Goal: Task Accomplishment & Management: Use online tool/utility

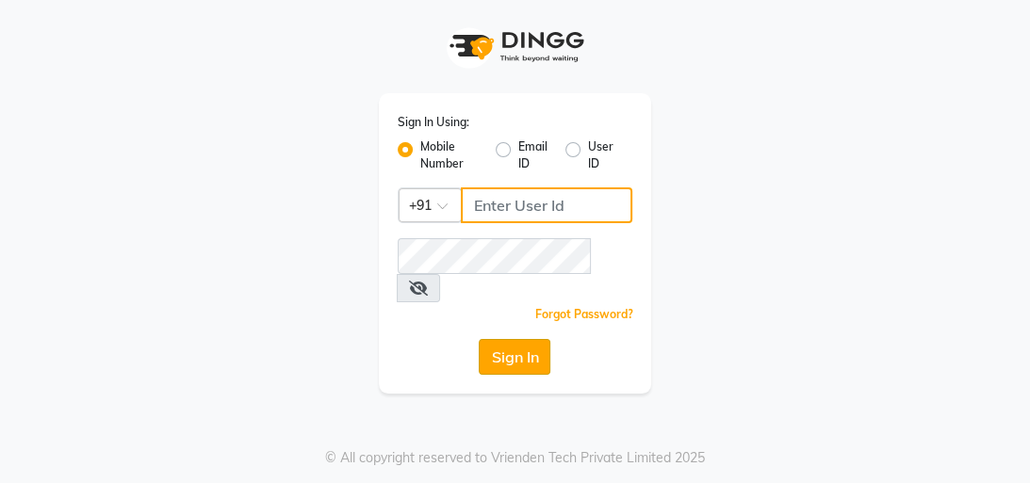
type input "8439127930"
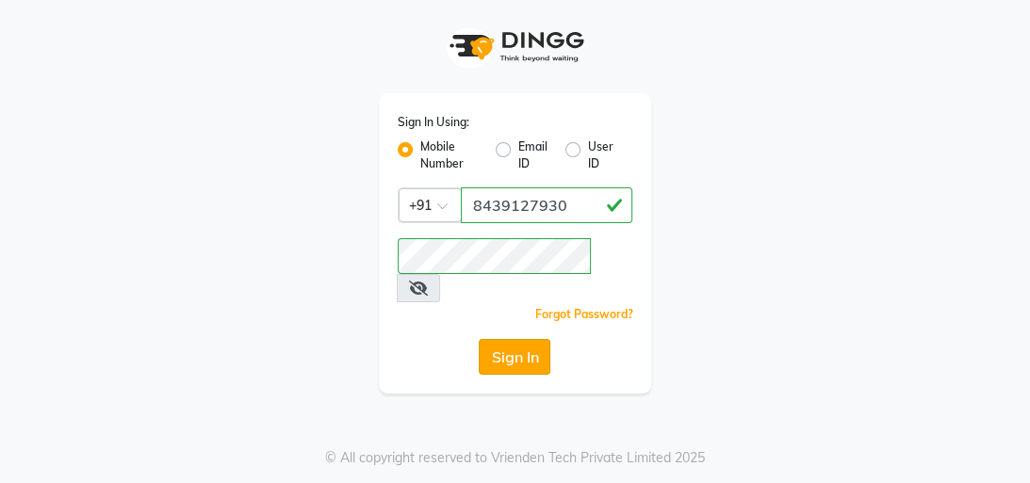
click at [496, 339] on button "Sign In" at bounding box center [515, 357] width 72 height 36
select select "service"
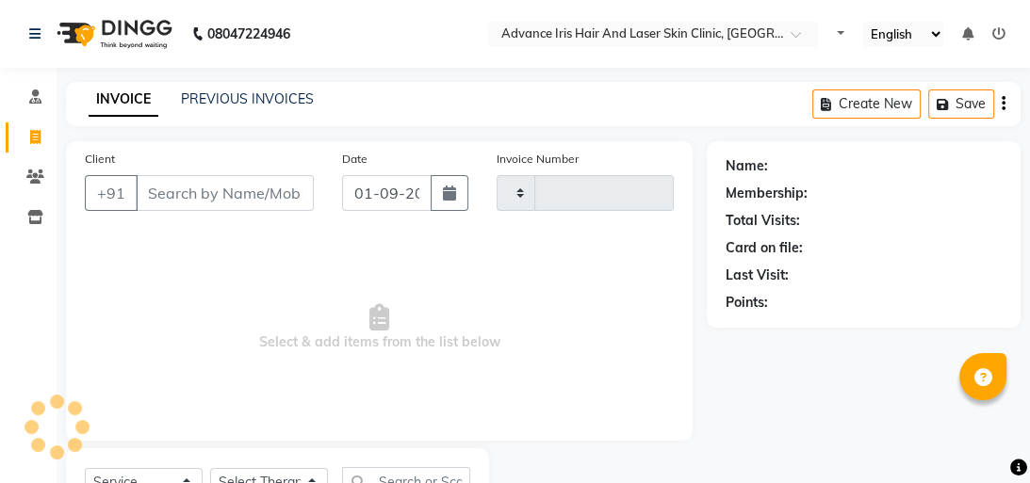
type input "0728"
select select "5825"
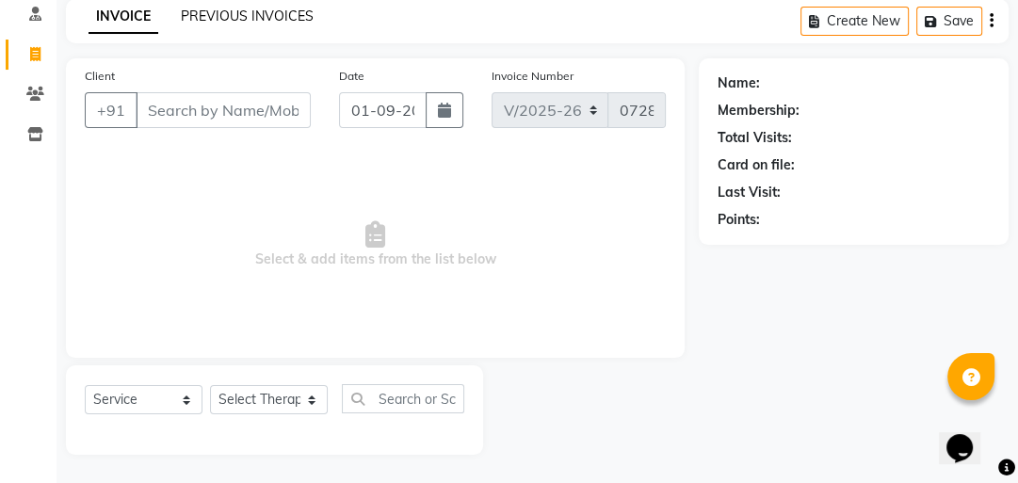
click at [259, 20] on link "PREVIOUS INVOICES" at bounding box center [247, 16] width 133 height 17
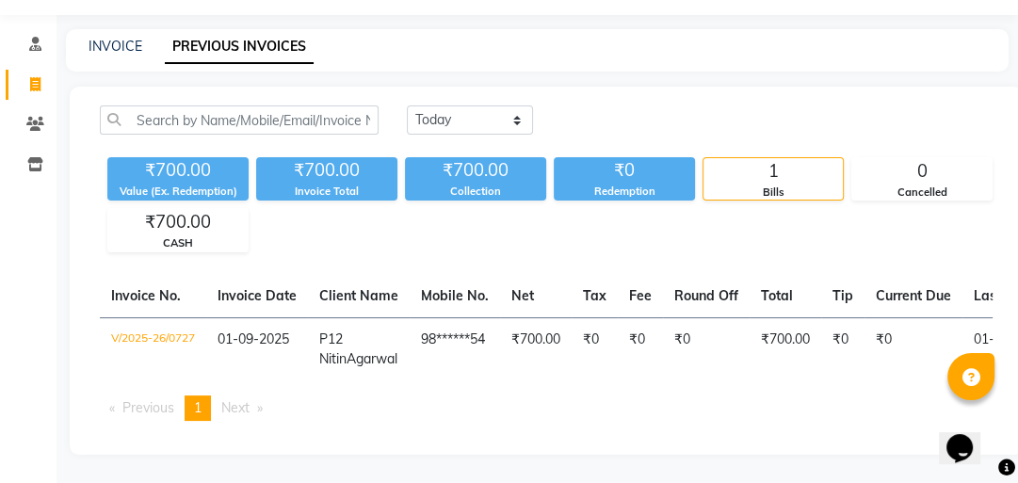
scroll to position [63, 0]
